Goal: Task Accomplishment & Management: Manage account settings

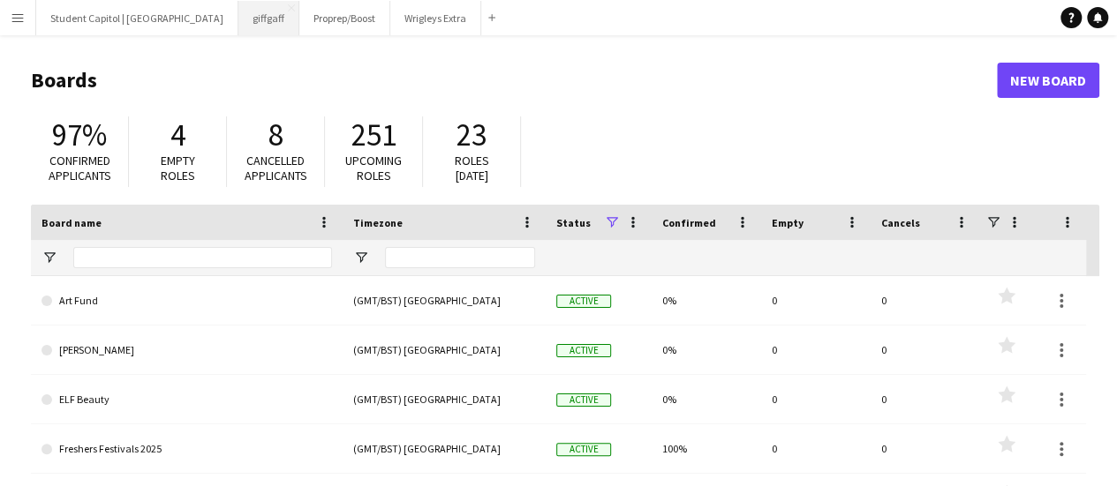
click at [238, 19] on button "giffgaff Close" at bounding box center [268, 18] width 61 height 34
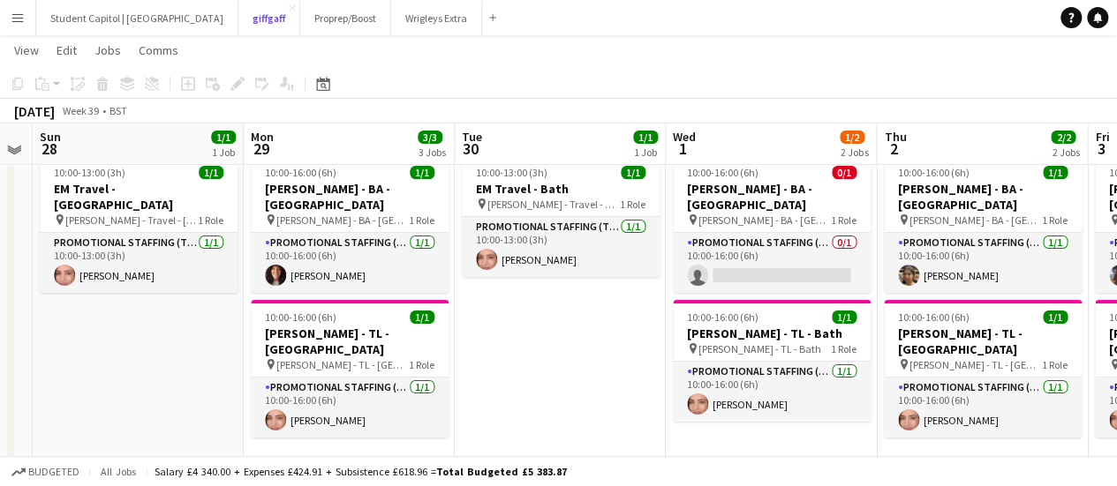
scroll to position [49, 0]
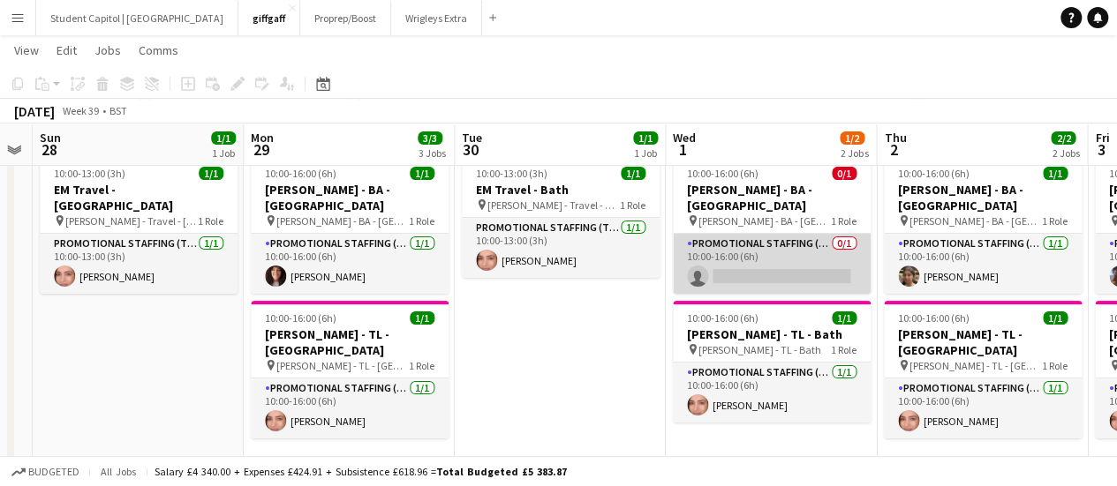
click at [745, 259] on app-card-role "Promotional Staffing (Brand Ambassadors) 0/1 10:00-16:00 (6h) single-neutral-ac…" at bounding box center [772, 264] width 198 height 60
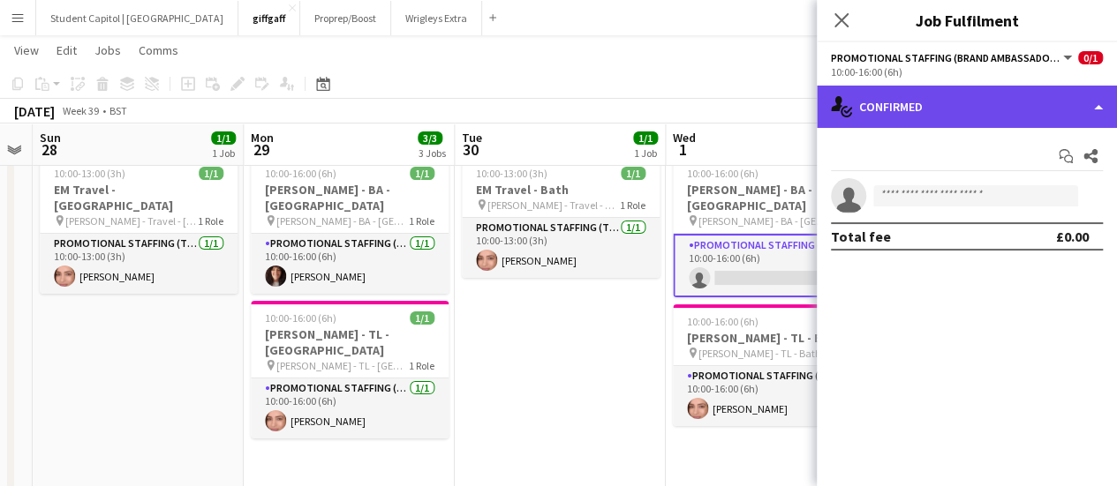
click at [947, 96] on div "single-neutral-actions-check-2 Confirmed" at bounding box center [967, 107] width 300 height 42
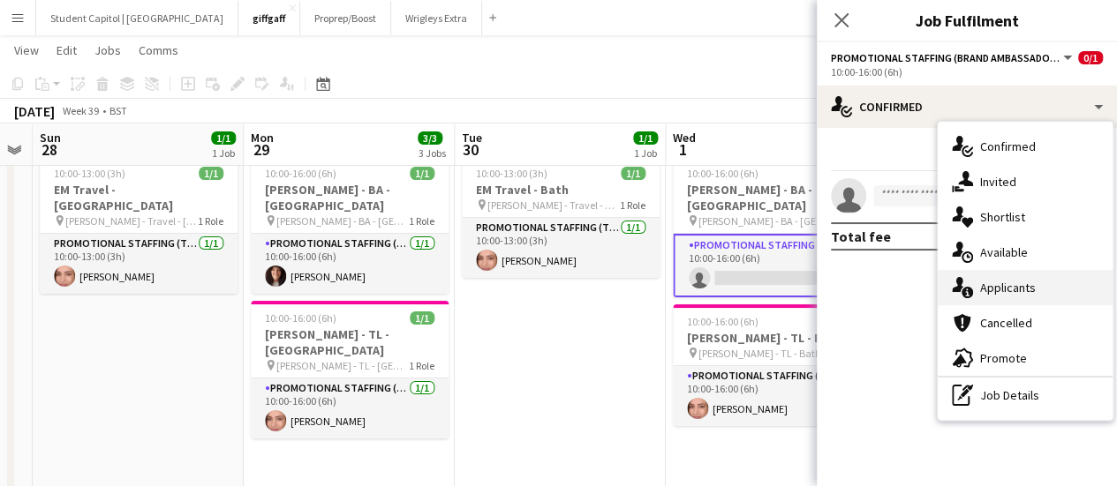
click at [995, 287] on span "Applicants" at bounding box center [1008, 288] width 56 height 16
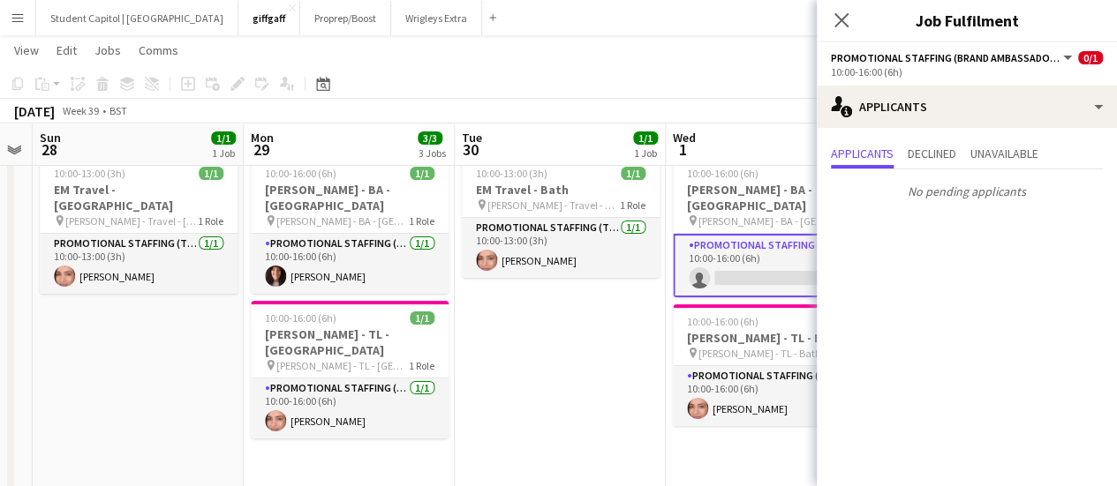
click at [14, 9] on button "Menu" at bounding box center [17, 17] width 35 height 35
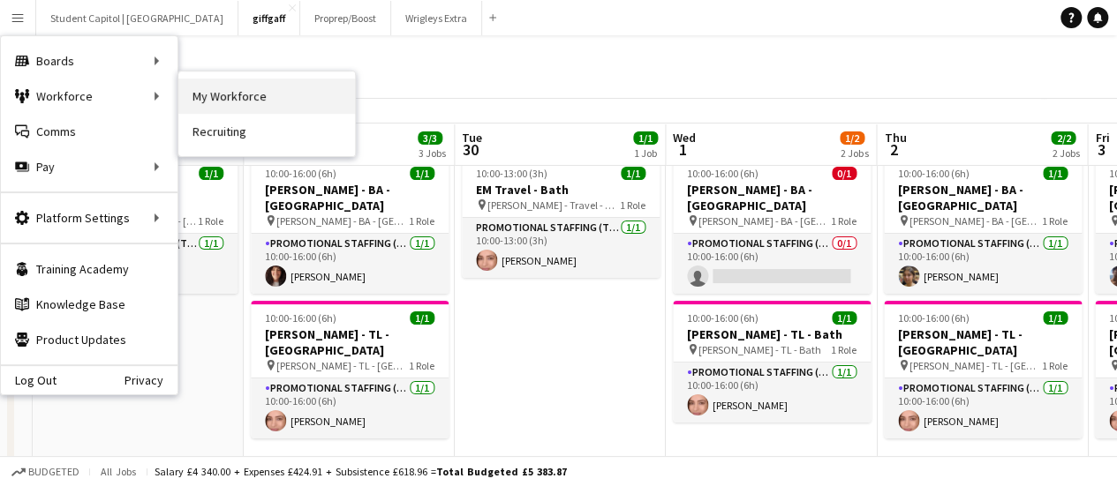
click at [196, 98] on link "My Workforce" at bounding box center [266, 96] width 177 height 35
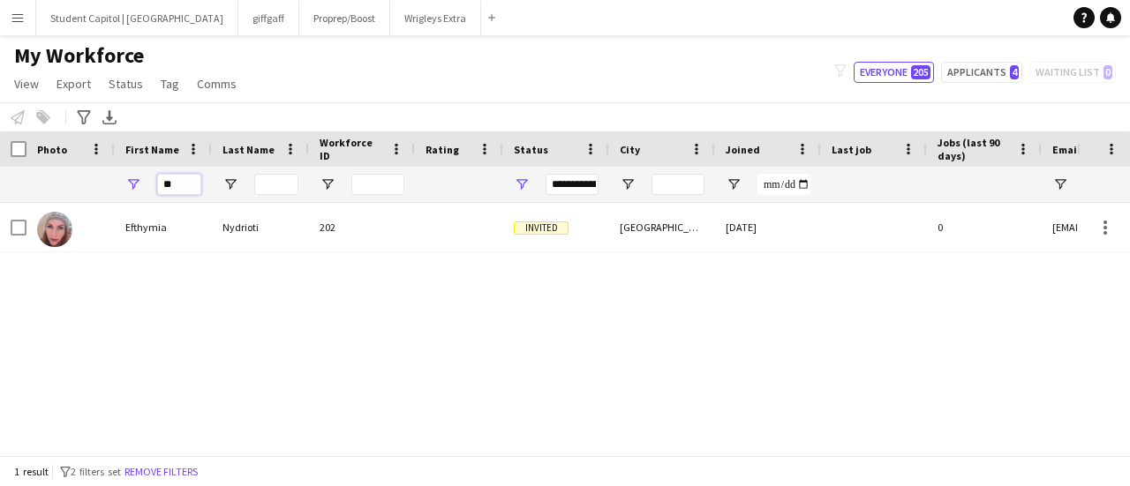
click at [187, 185] on input "**" at bounding box center [179, 184] width 44 height 21
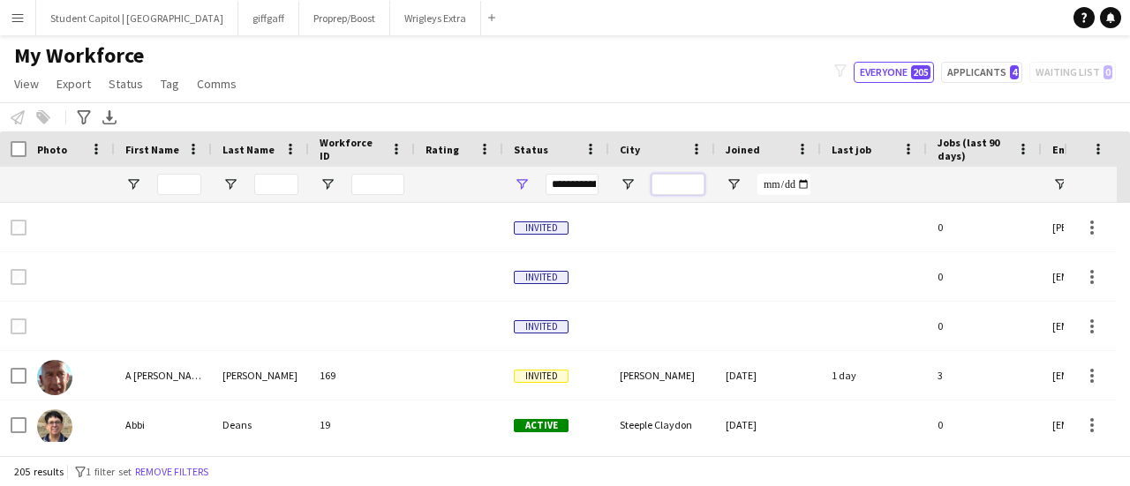
click at [675, 188] on input "City Filter Input" at bounding box center [678, 184] width 53 height 21
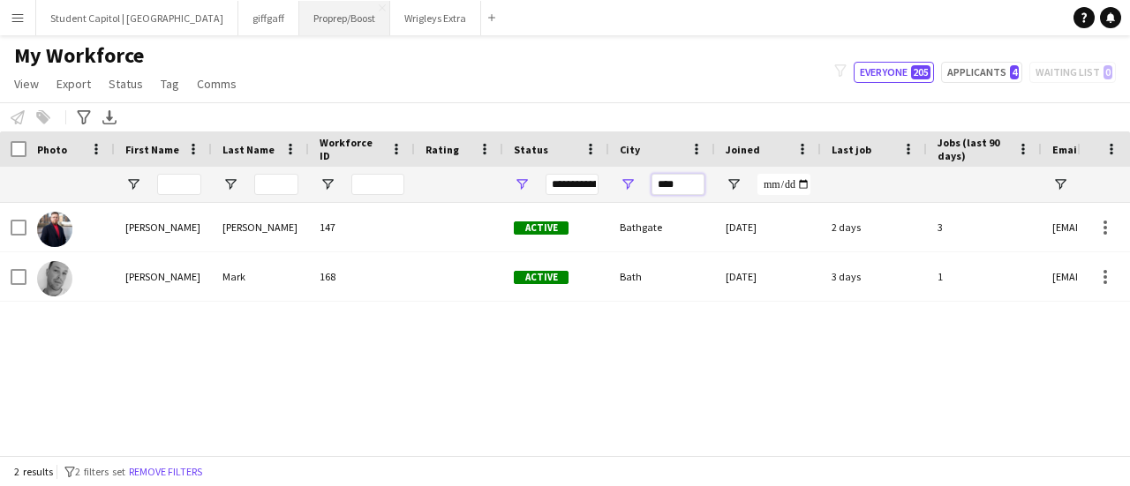
type input "****"
click at [238, 21] on button "giffgaff Close" at bounding box center [268, 18] width 61 height 34
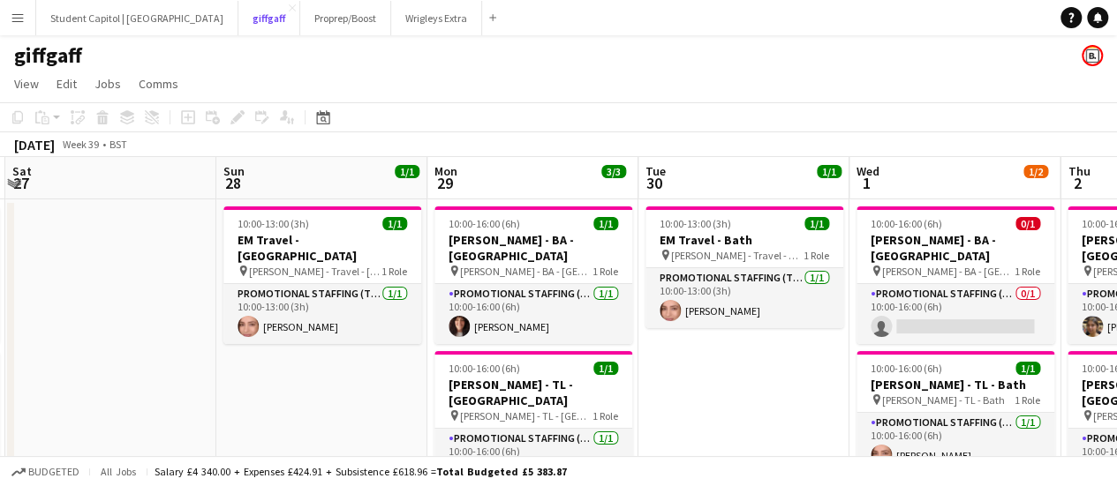
scroll to position [0, 626]
